Goal: Obtain resource: Obtain resource

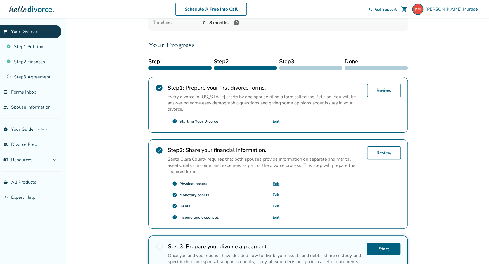
scroll to position [130, 0]
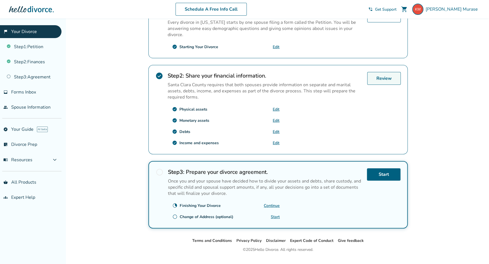
click at [379, 78] on link "Review" at bounding box center [384, 78] width 34 height 13
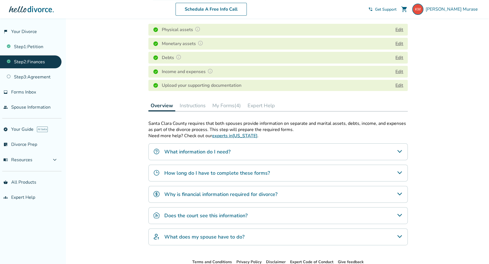
scroll to position [93, 0]
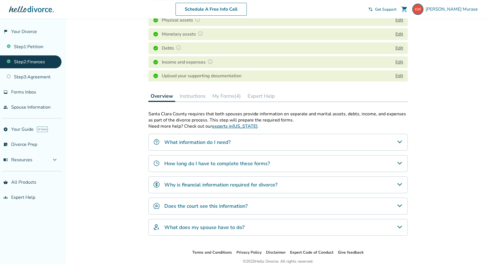
click at [224, 97] on button "My Forms (4)" at bounding box center [226, 95] width 33 height 11
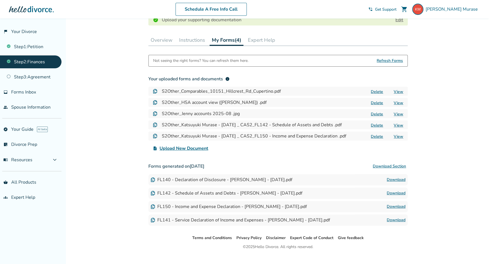
scroll to position [158, 0]
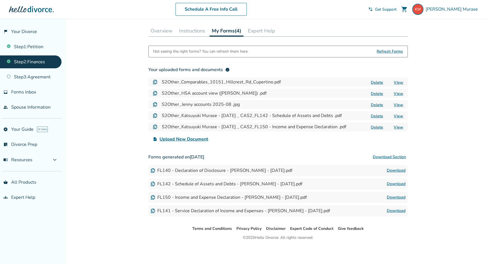
click at [402, 183] on link "Download" at bounding box center [396, 183] width 19 height 7
click at [398, 196] on link "Download" at bounding box center [396, 197] width 19 height 7
click at [42, 78] on link "Step 3 : Agreement" at bounding box center [30, 76] width 61 height 13
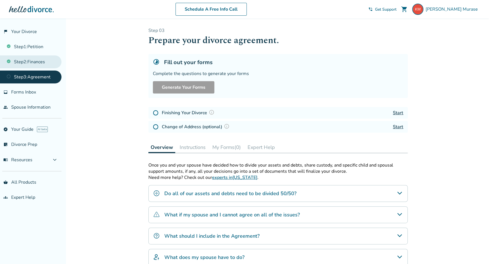
click at [31, 62] on link "Step 2 : Finances" at bounding box center [30, 61] width 61 height 13
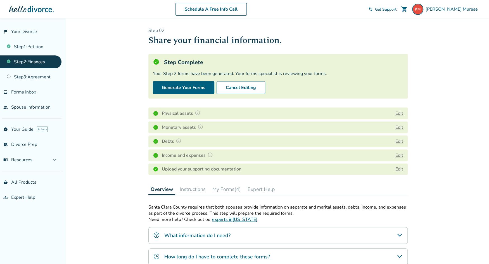
click at [463, 59] on div "Added to cart Step 0 2 Share your financial information. Step Complete Your Ste…" at bounding box center [244, 199] width 489 height 362
